Goal: Find specific page/section: Find specific page/section

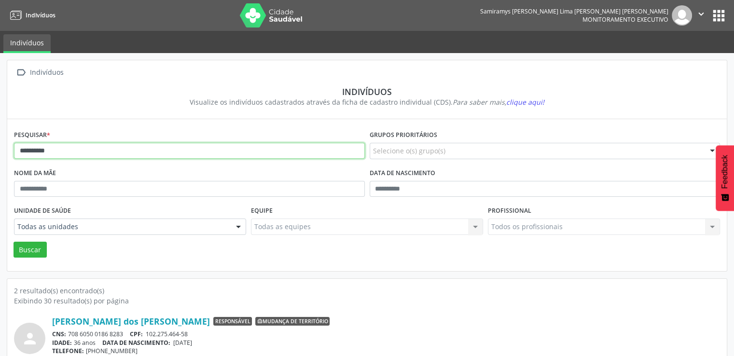
drag, startPoint x: 67, startPoint y: 155, endPoint x: 2, endPoint y: 141, distance: 66.1
click at [2, 141] on div "**********" at bounding box center [367, 266] width 734 height 426
click at [14, 242] on button "Buscar" at bounding box center [30, 250] width 33 height 16
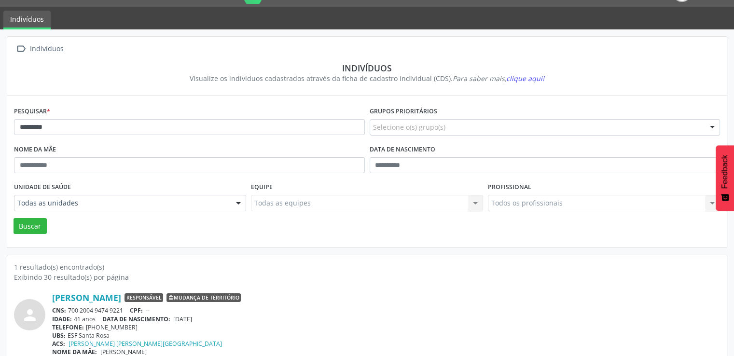
scroll to position [37, 0]
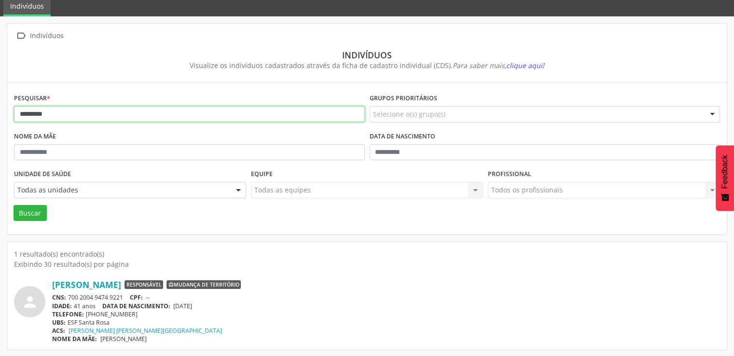
drag, startPoint x: 62, startPoint y: 114, endPoint x: 0, endPoint y: 114, distance: 61.8
click at [0, 114] on div " Indivíduos Indivíduos Visualize os indivíduos cadastrados através da ficha de…" at bounding box center [367, 186] width 734 height 341
click at [14, 205] on button "Buscar" at bounding box center [30, 213] width 33 height 16
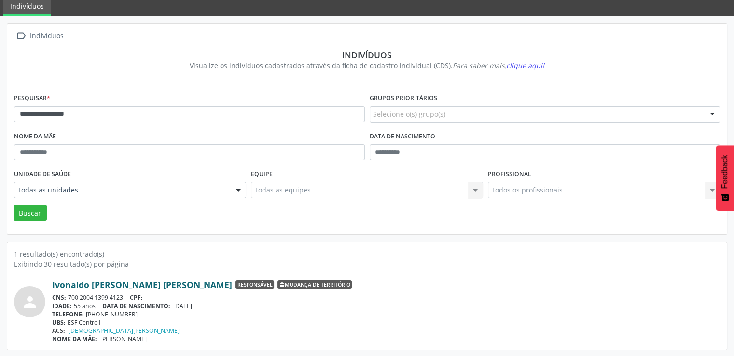
click at [111, 286] on link "Ivonaldo [PERSON_NAME] [PERSON_NAME]" at bounding box center [142, 284] width 180 height 11
click at [99, 282] on link "Ivonaldo [PERSON_NAME] [PERSON_NAME]" at bounding box center [142, 284] width 180 height 11
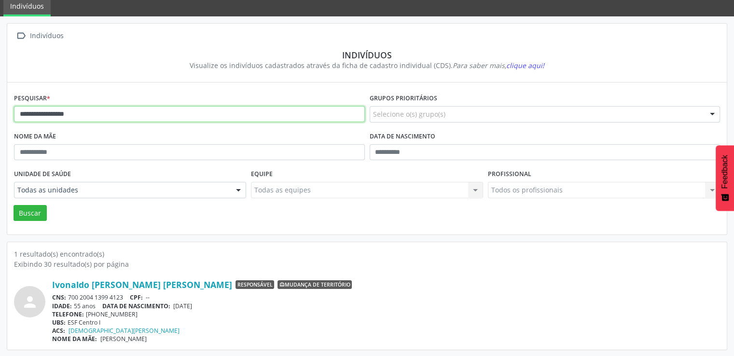
drag, startPoint x: 99, startPoint y: 111, endPoint x: 0, endPoint y: 116, distance: 99.6
click at [0, 116] on div "**********" at bounding box center [367, 186] width 734 height 341
type input "*********"
click at [14, 205] on button "Buscar" at bounding box center [30, 213] width 33 height 16
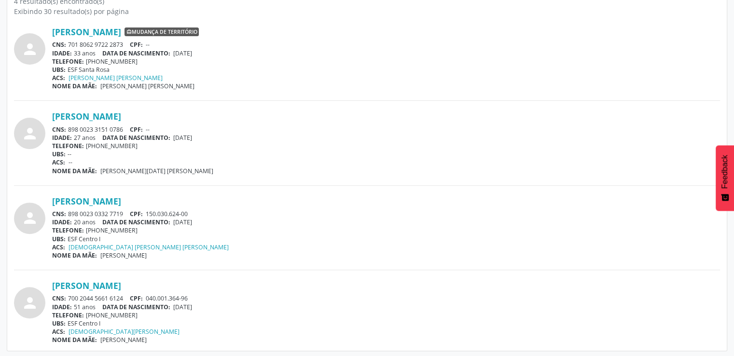
scroll to position [291, 0]
click at [118, 282] on link "[PERSON_NAME]" at bounding box center [86, 284] width 69 height 11
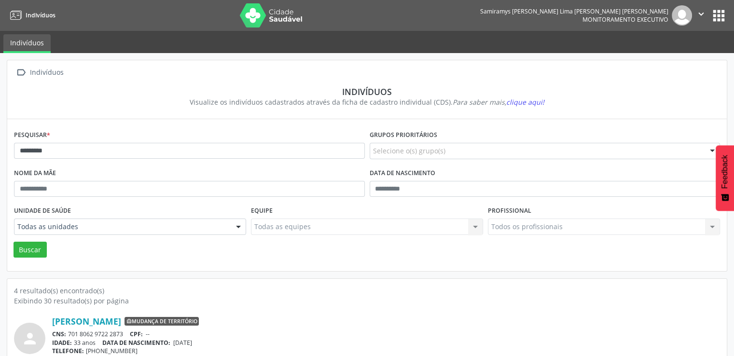
click at [719, 18] on button "apps" at bounding box center [718, 15] width 17 height 17
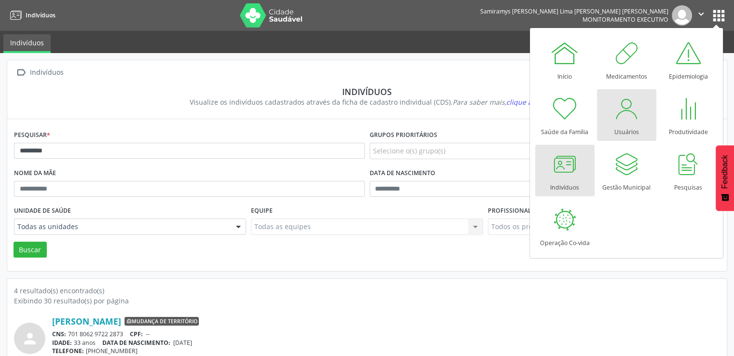
click at [632, 115] on div at bounding box center [626, 108] width 29 height 29
